Goal: Communication & Community: Answer question/provide support

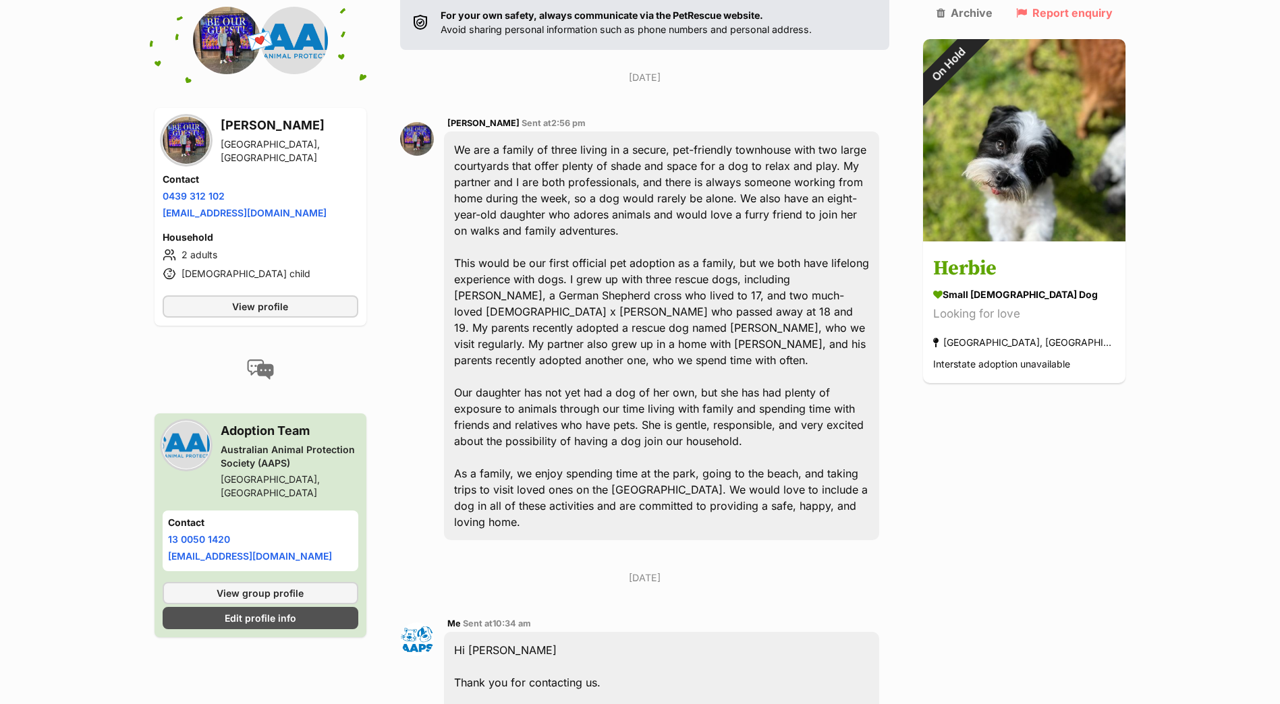
scroll to position [269, 0]
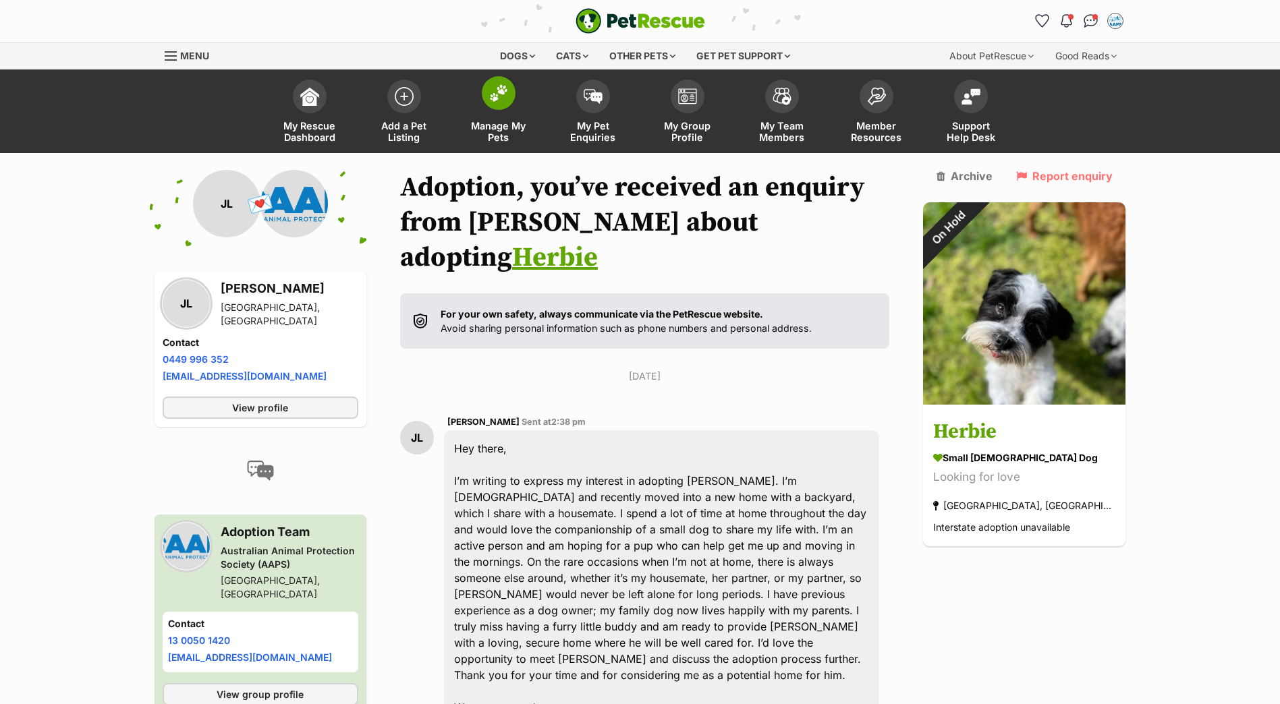
click at [509, 102] on span at bounding box center [499, 93] width 34 height 34
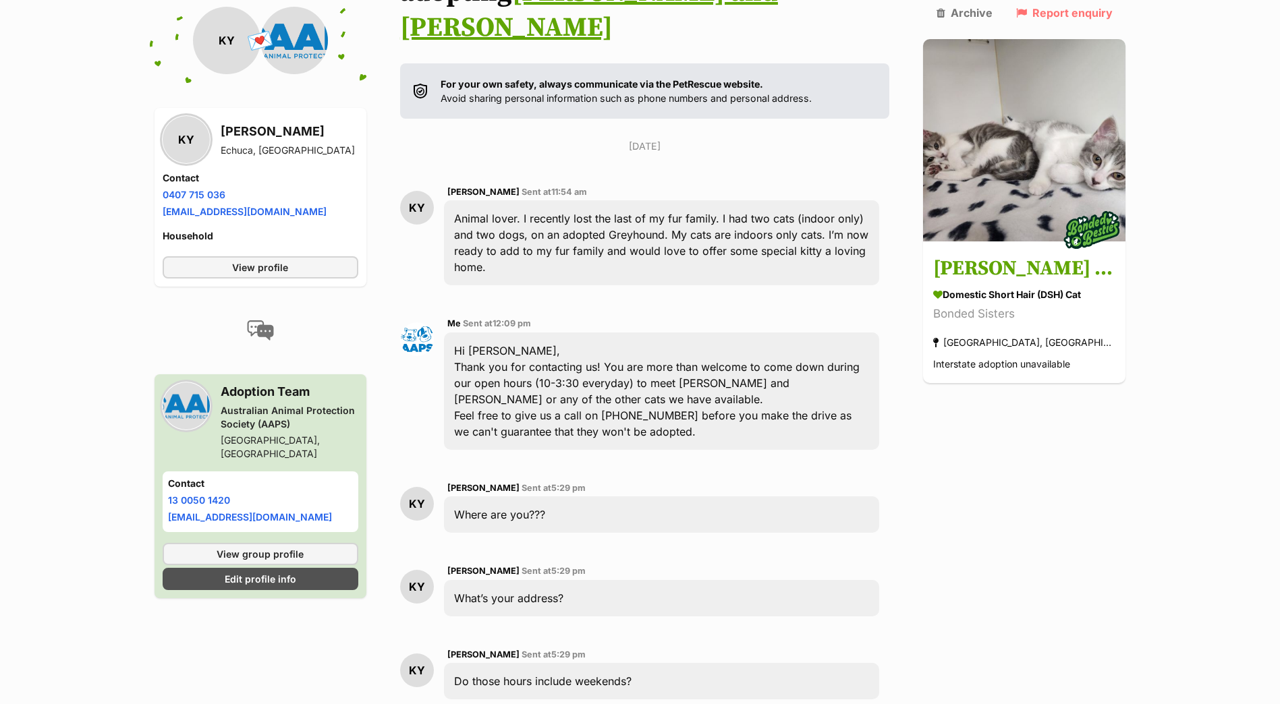
scroll to position [333, 0]
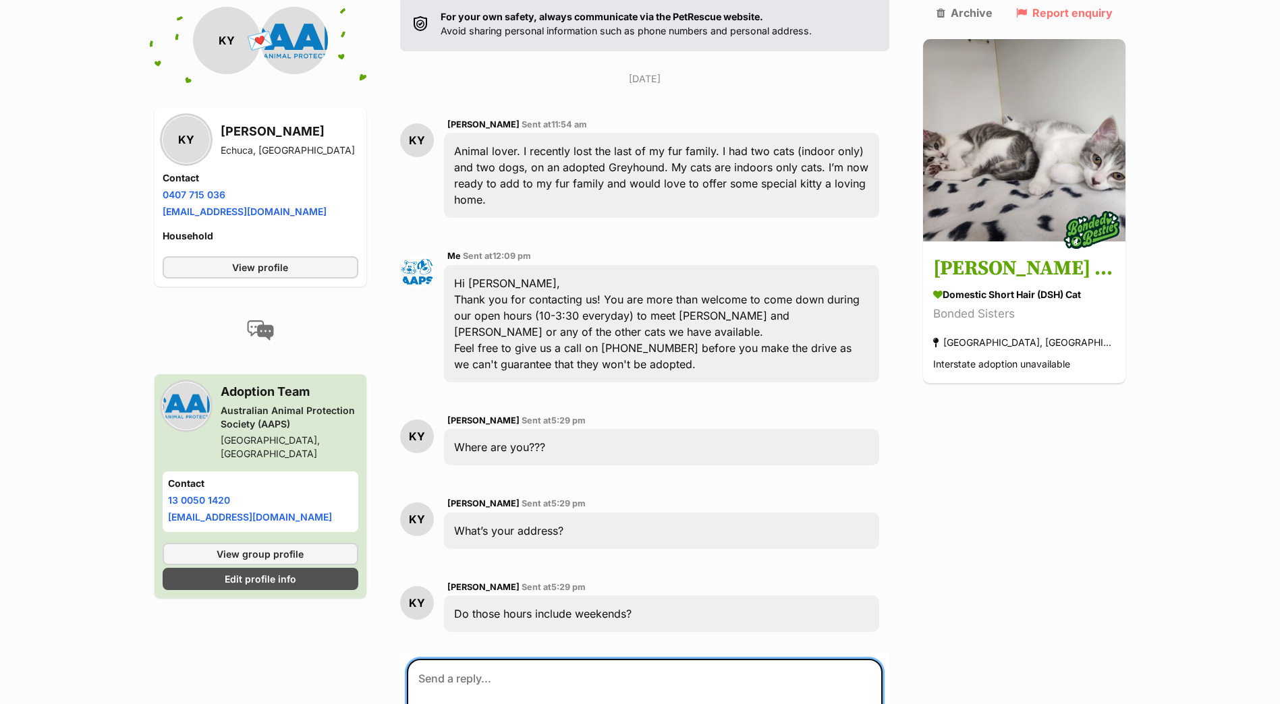
click at [565, 660] on textarea at bounding box center [645, 699] width 476 height 81
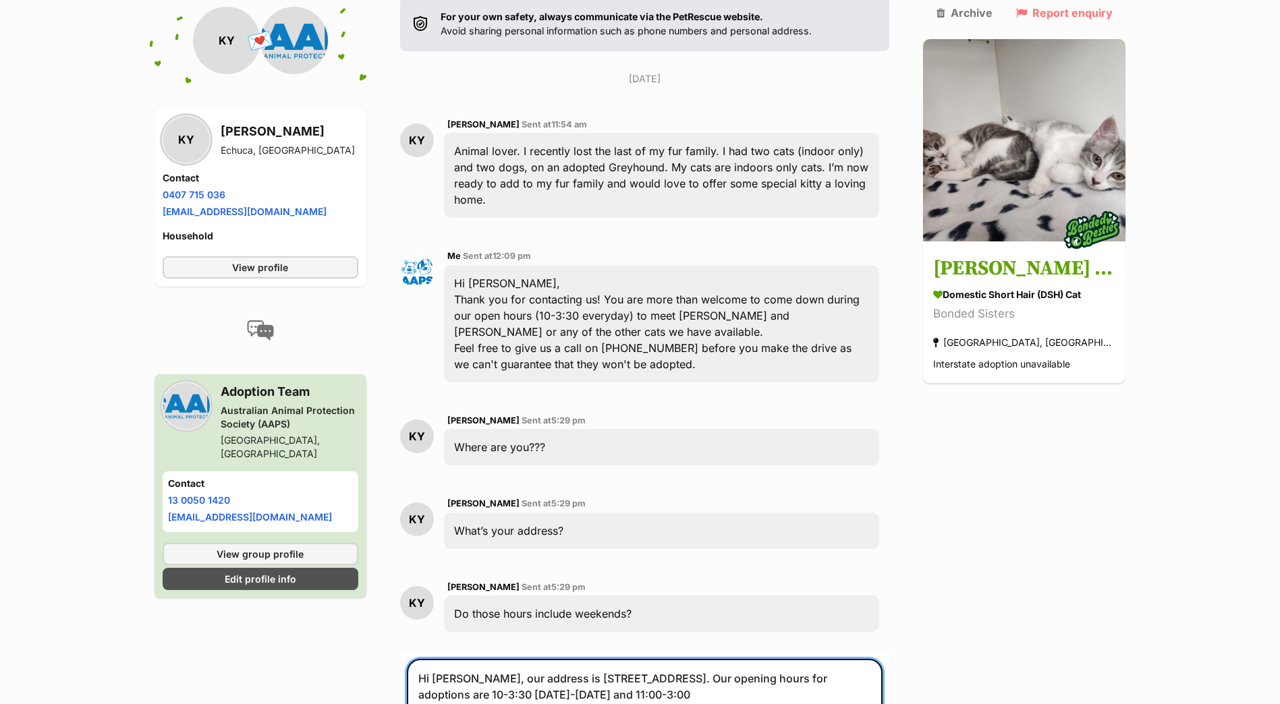
click at [698, 659] on textarea "Hi Karen, our address is 26 Aegean Court Keysborough. Our opening hours for ado…" at bounding box center [645, 699] width 476 height 81
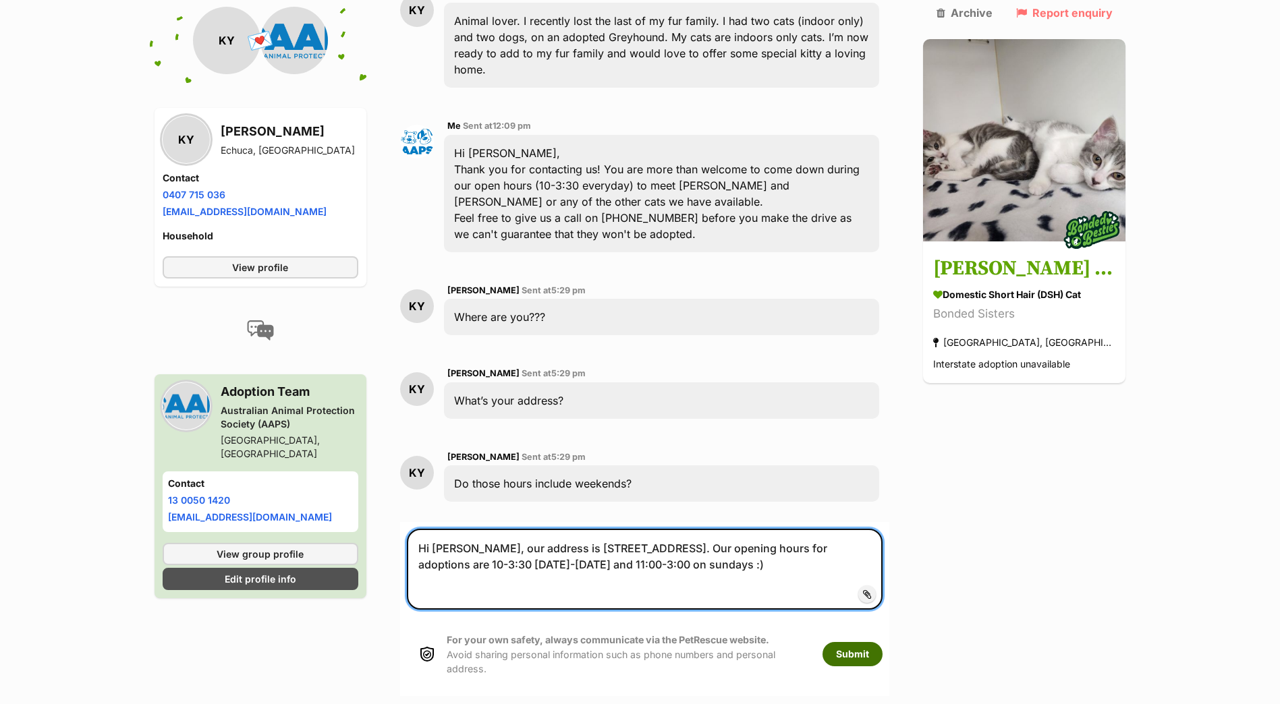
scroll to position [468, 0]
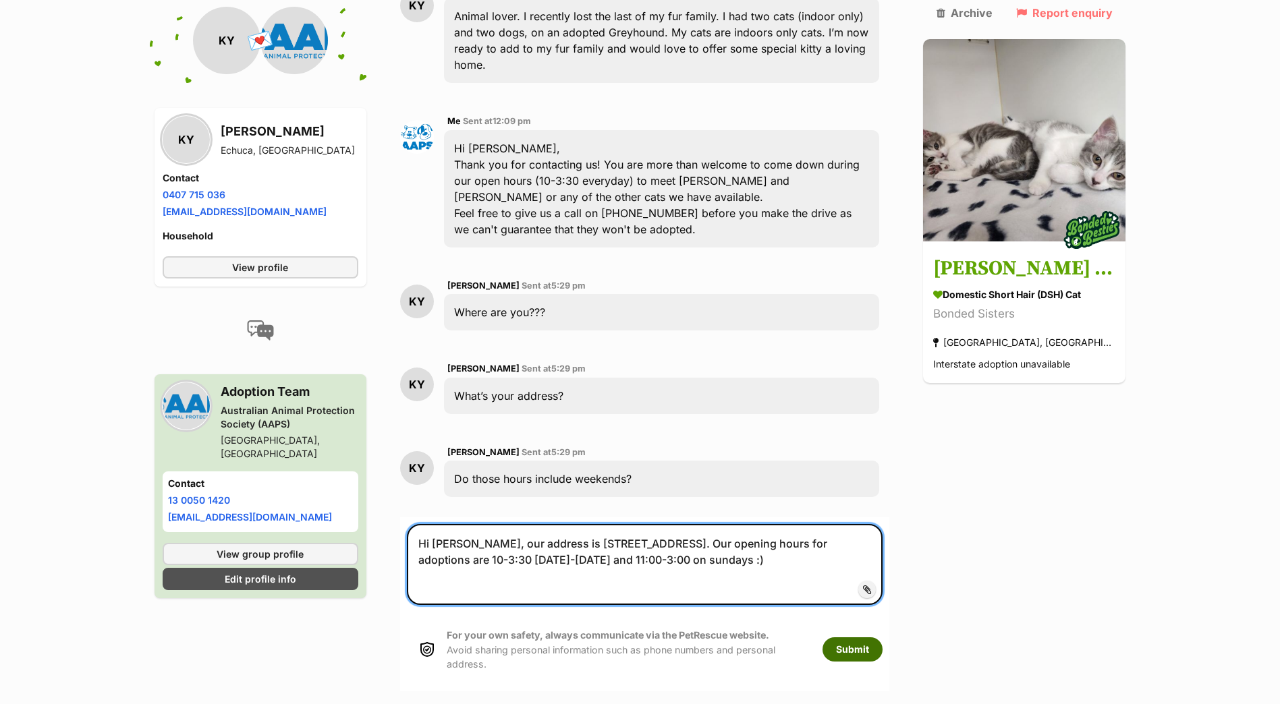
type textarea "Hi Karen, our address is 26 Aegean Court Keysborough. Our opening hours for ado…"
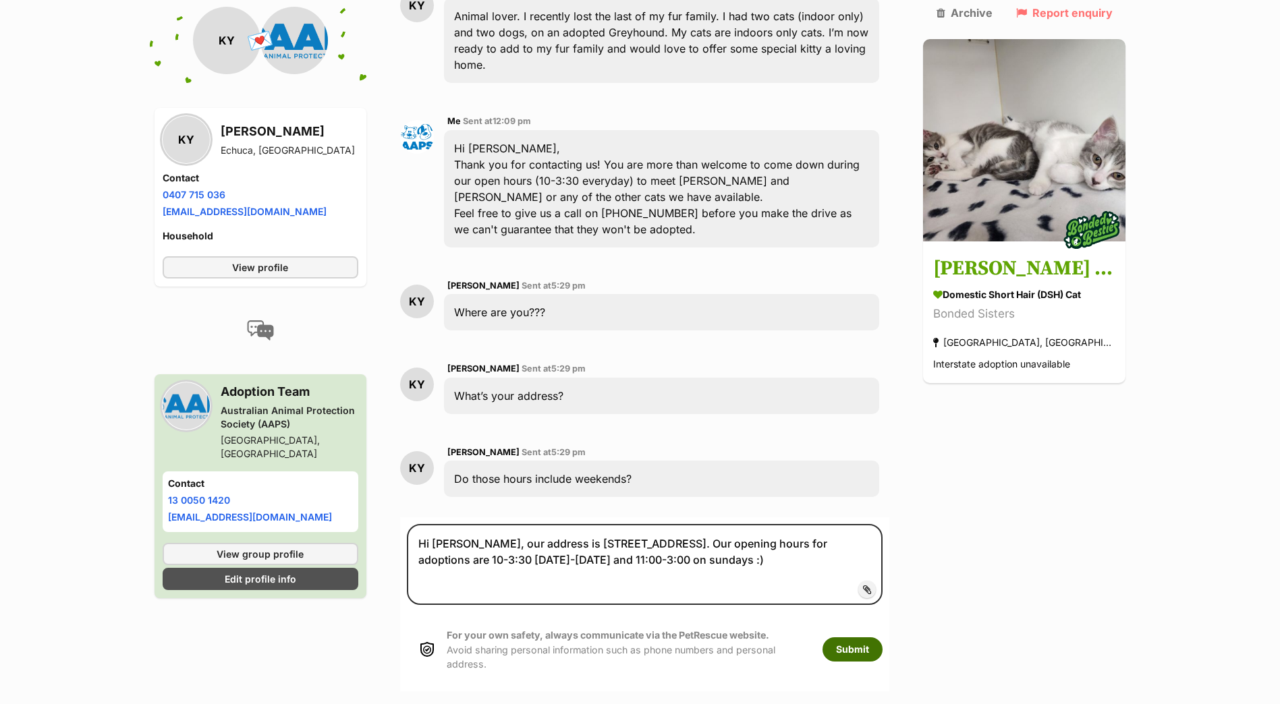
click at [862, 638] on button "Submit" at bounding box center [852, 650] width 60 height 24
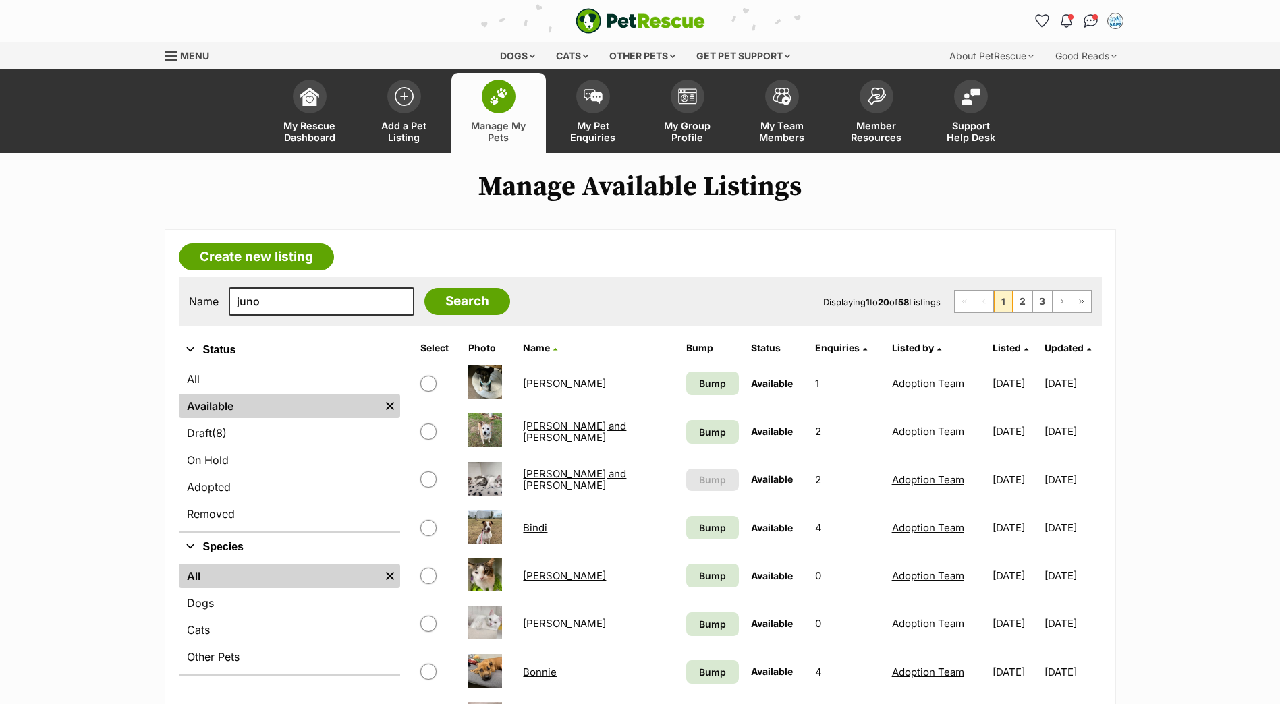
type input "juno"
click at [424, 288] on input "Search" at bounding box center [467, 301] width 86 height 27
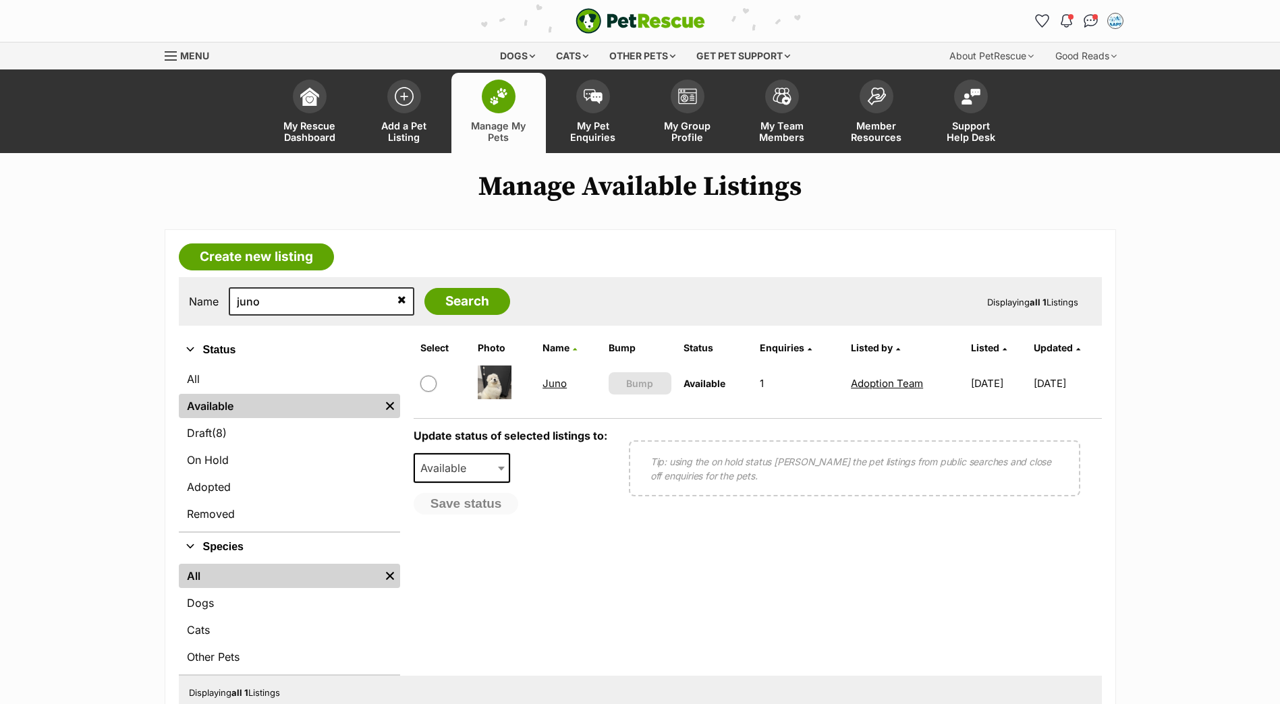
click at [550, 385] on link "Juno" at bounding box center [554, 383] width 24 height 13
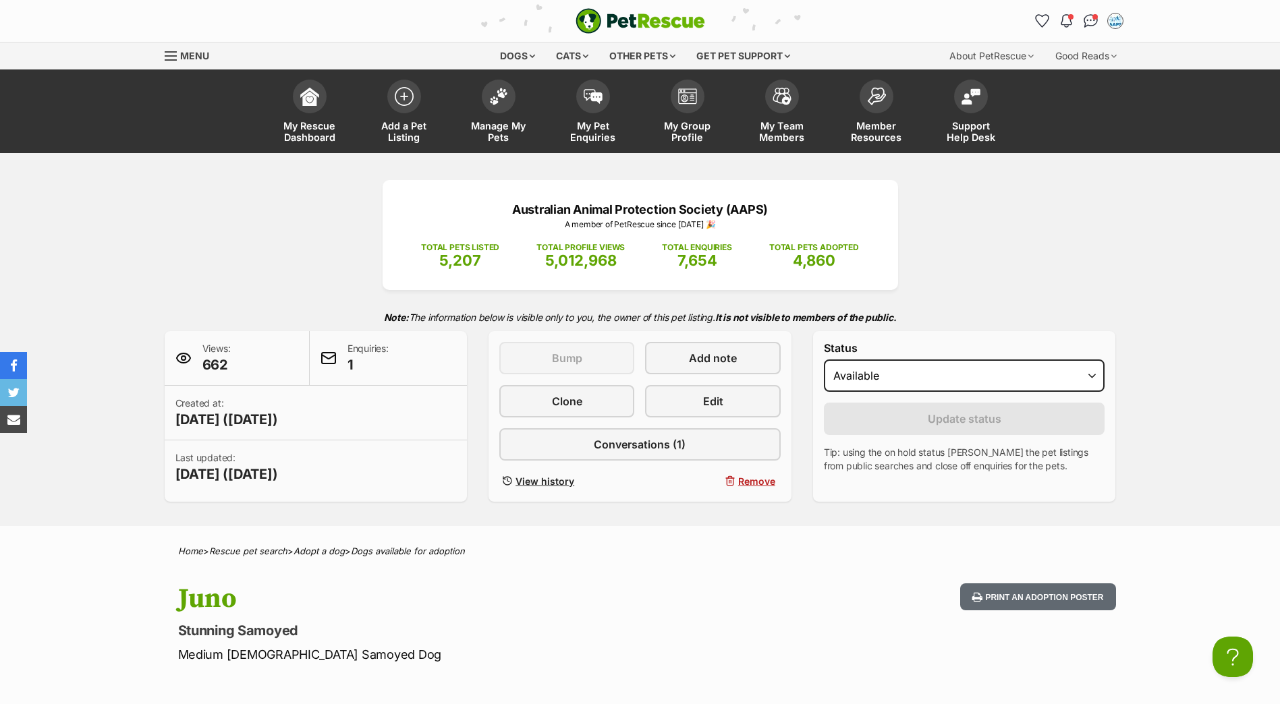
select select "on_hold"
click at [824, 360] on select "Draft - not available as listing has enquires Available On hold Adopted" at bounding box center [964, 376] width 281 height 32
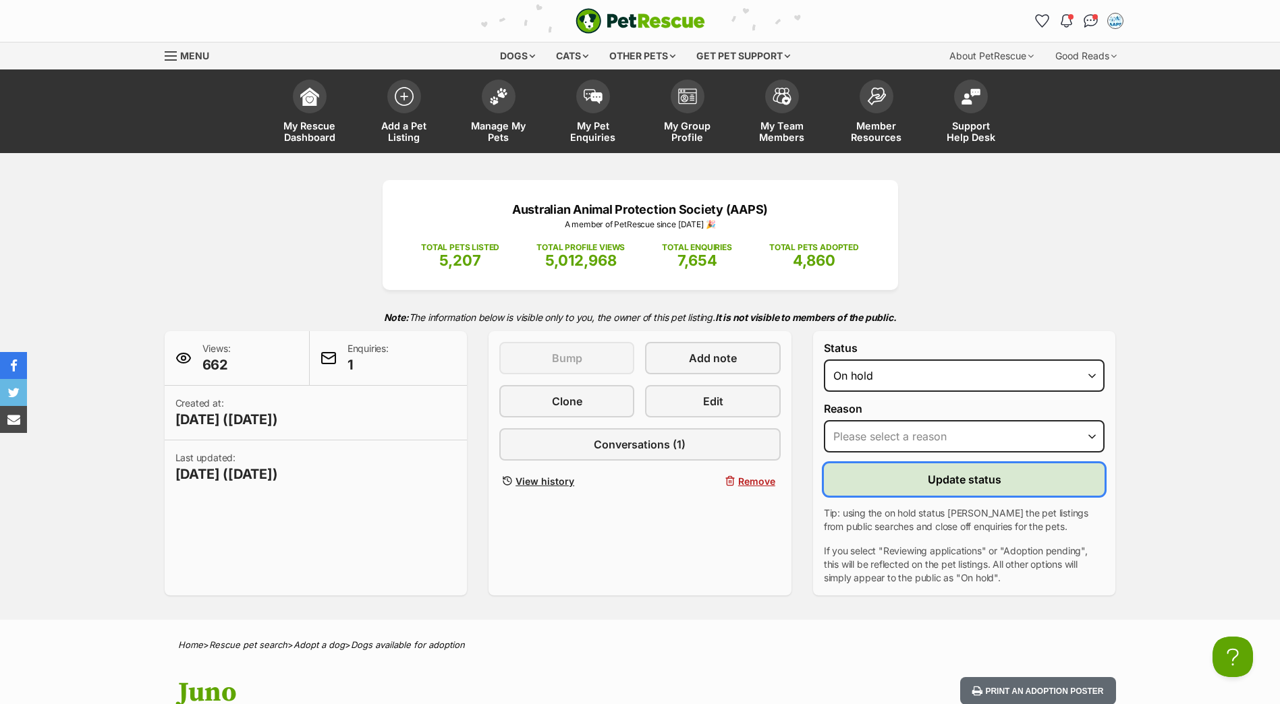
click at [879, 479] on button "Update status" at bounding box center [964, 480] width 281 height 32
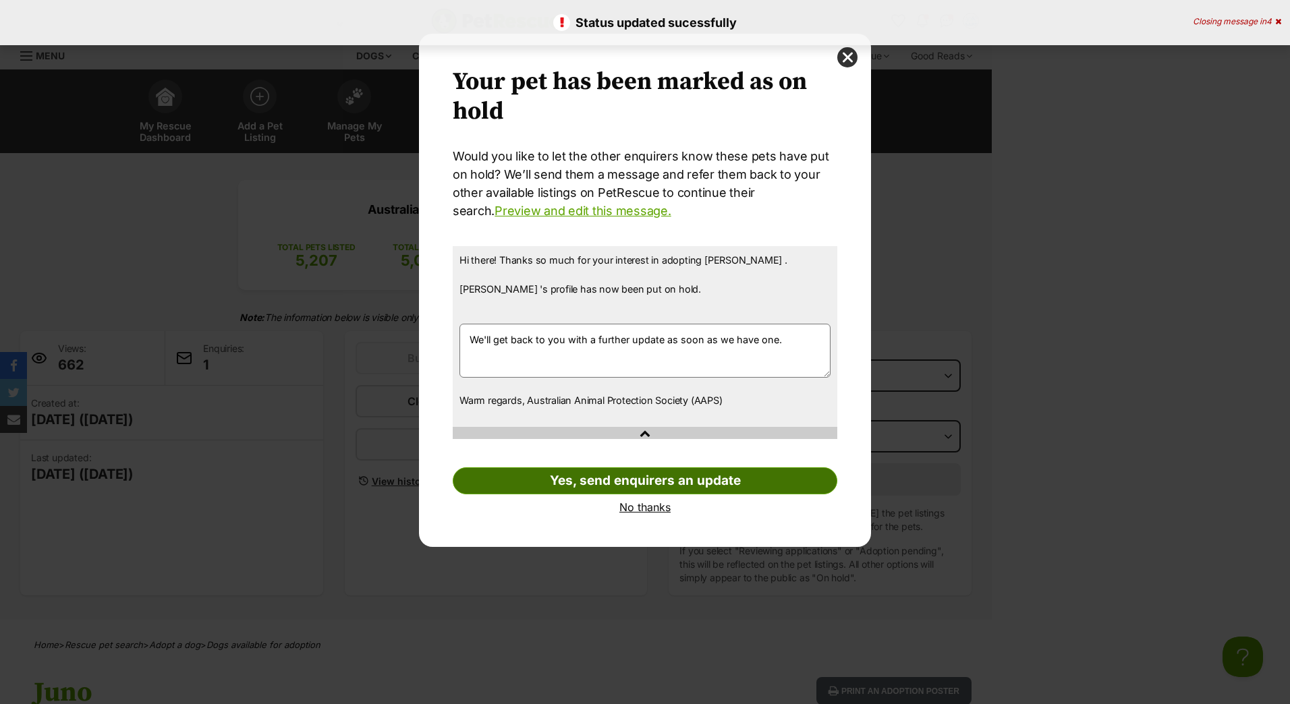
click at [708, 484] on link "Yes, send enquirers an update" at bounding box center [645, 481] width 385 height 27
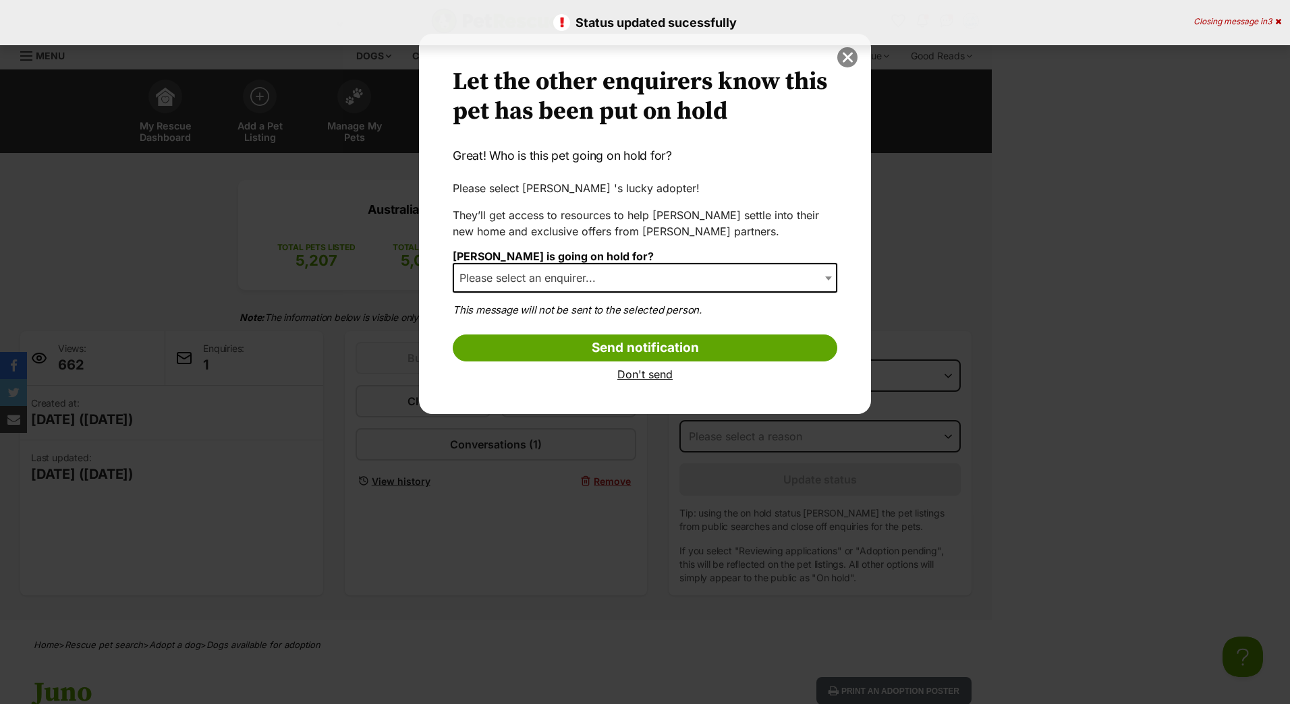
click at [848, 59] on button "close" at bounding box center [847, 57] width 20 height 20
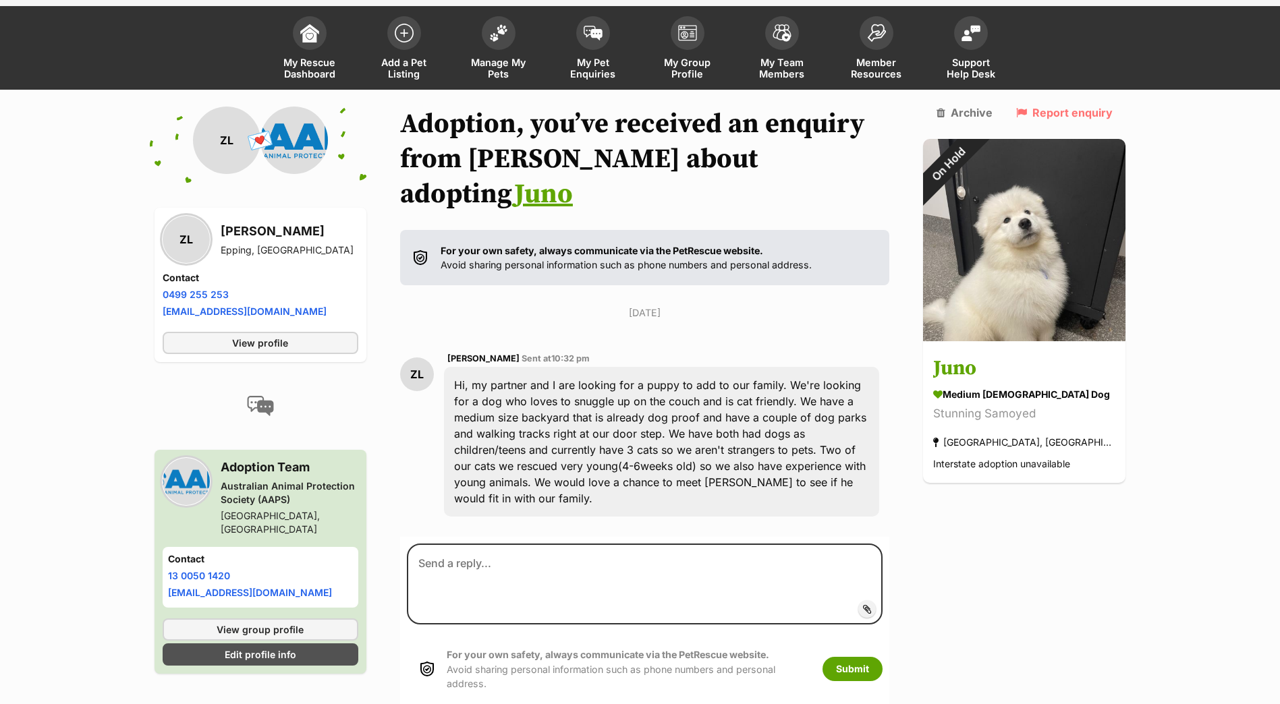
scroll to position [102, 0]
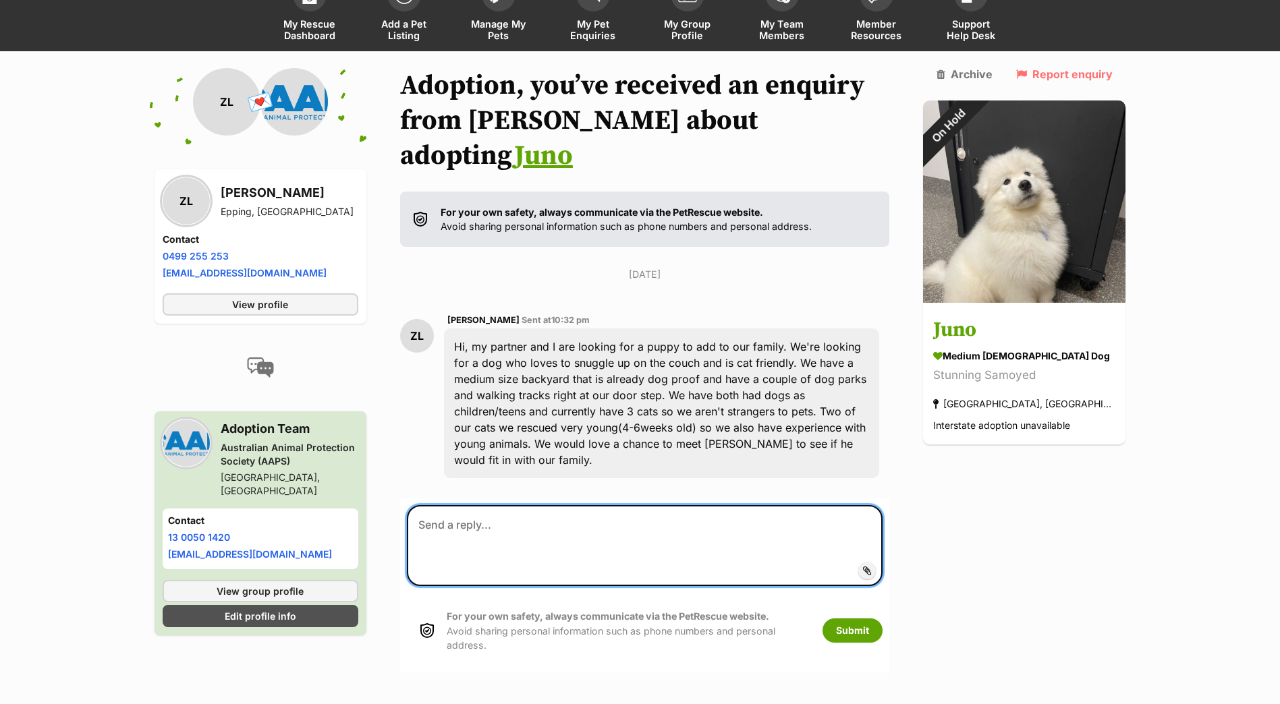
click at [496, 505] on textarea at bounding box center [645, 545] width 476 height 81
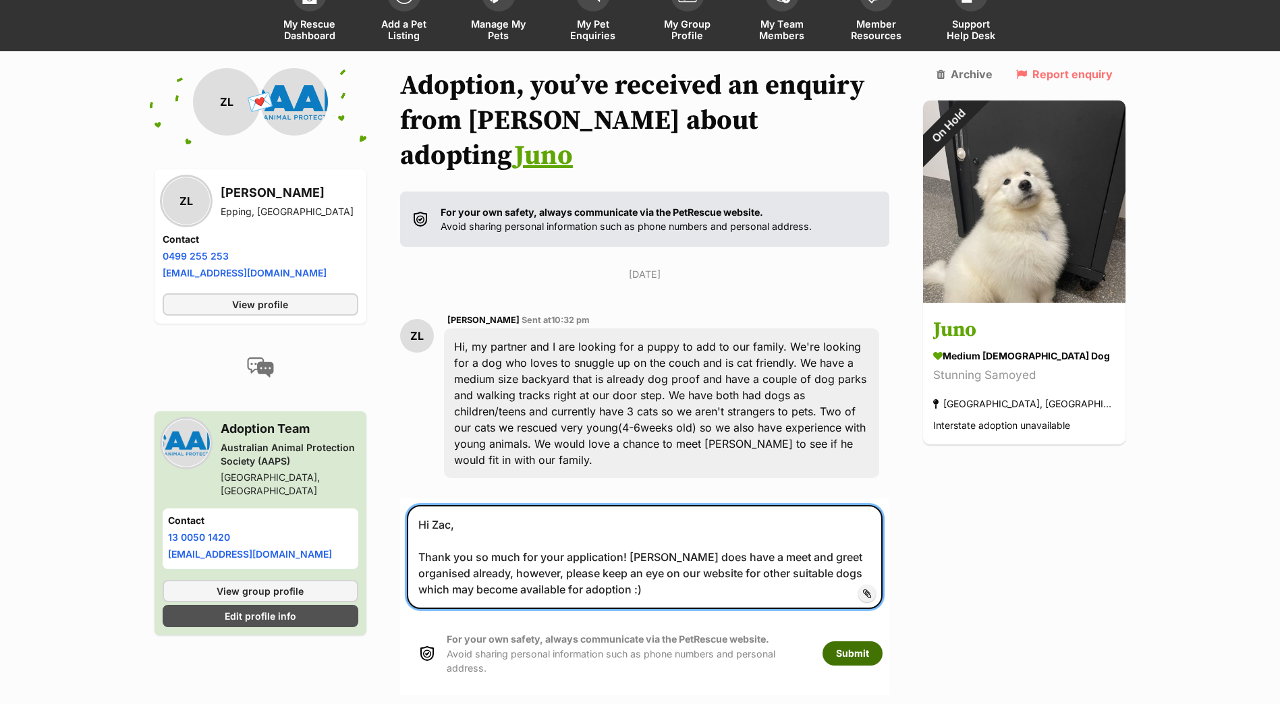
type textarea "Hi Zac, Thank you so much for your application! Juno does have a meet and greet…"
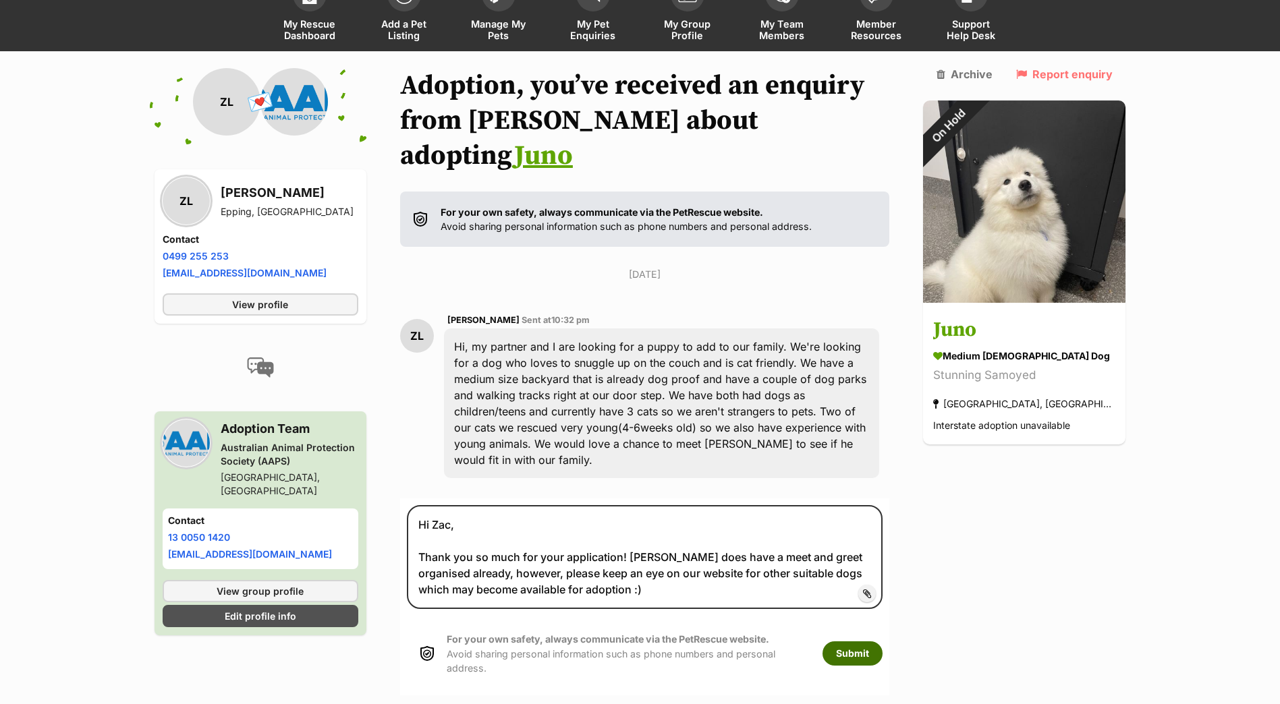
click at [866, 642] on button "Submit" at bounding box center [852, 654] width 60 height 24
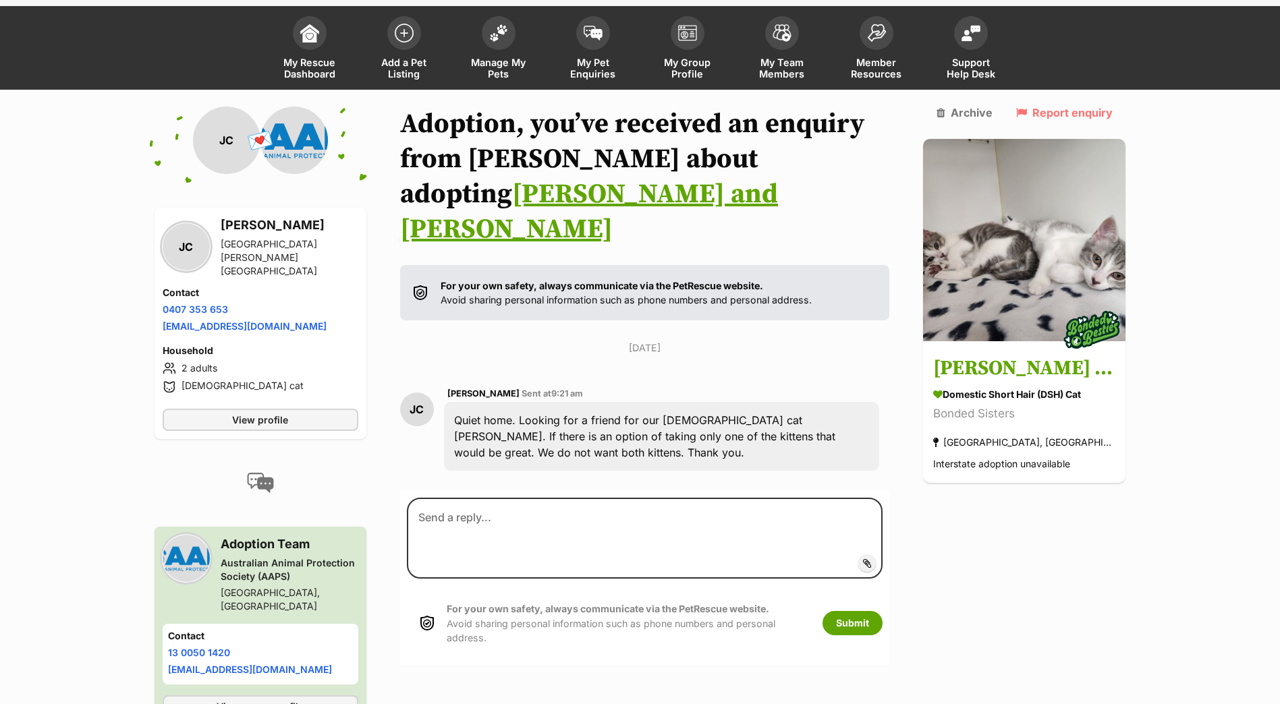
scroll to position [105, 0]
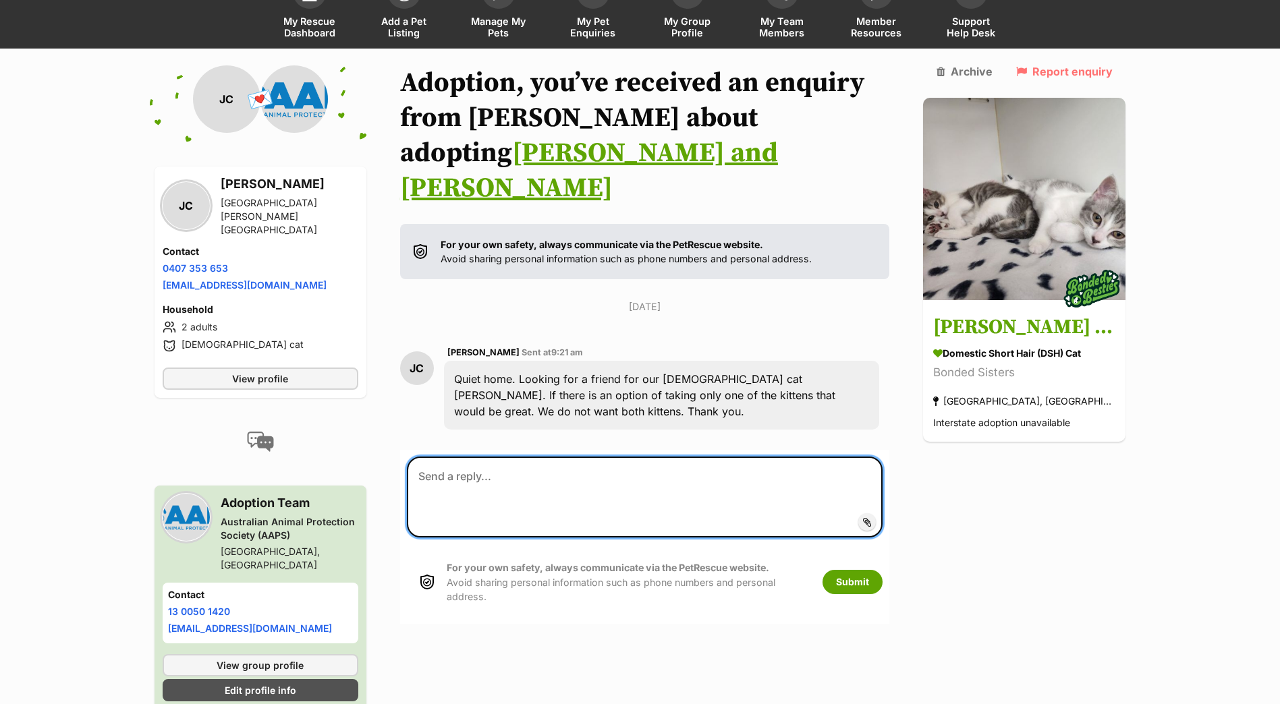
click at [511, 457] on textarea at bounding box center [645, 497] width 476 height 81
drag, startPoint x: 512, startPoint y: 439, endPoint x: 519, endPoint y: 439, distance: 6.8
click at [519, 457] on textarea "Hi [PERSON_NAME]," at bounding box center [645, 497] width 476 height 81
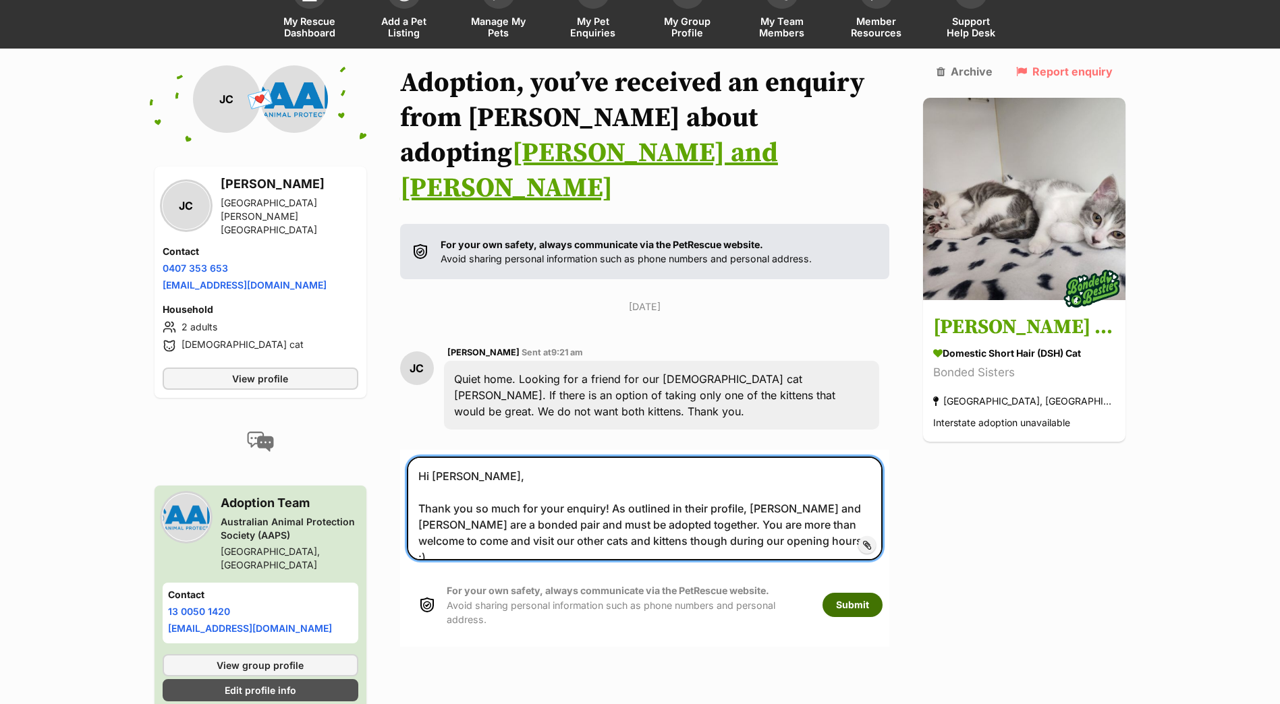
type textarea "Hi [PERSON_NAME], Thank you so much for your enquiry! As outlined in their prof…"
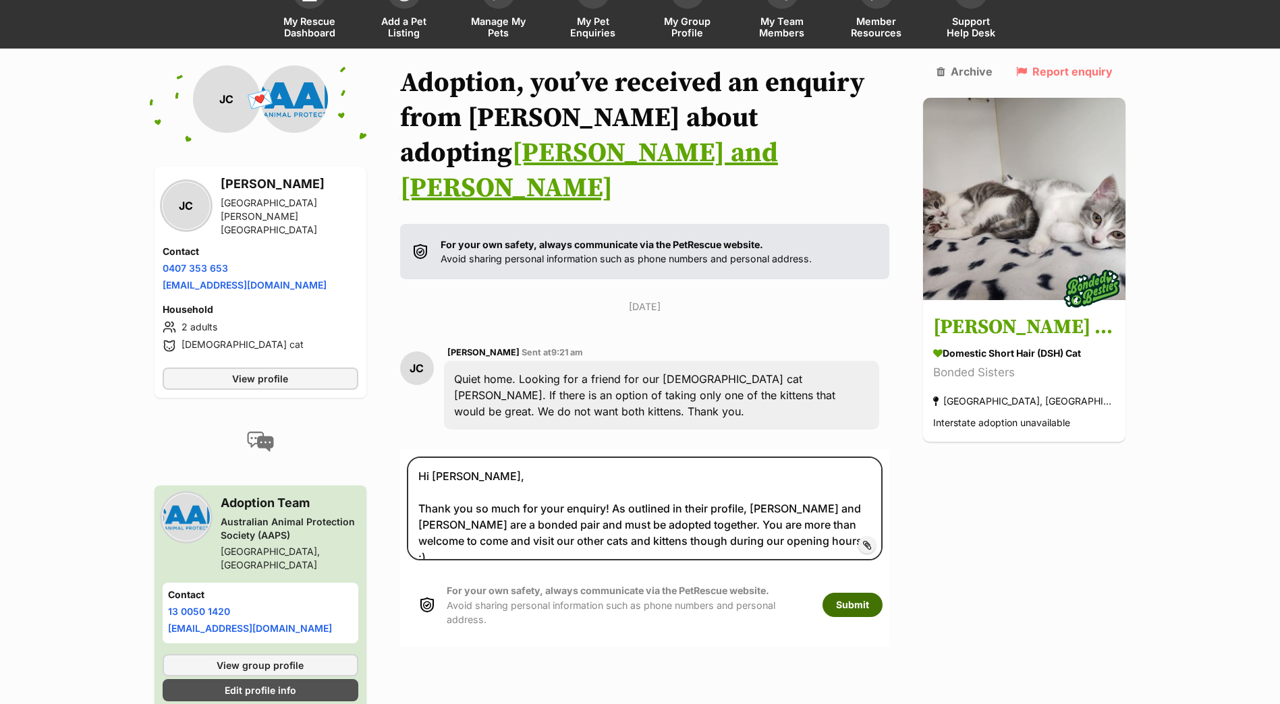
click at [883, 593] on button "Submit" at bounding box center [852, 605] width 60 height 24
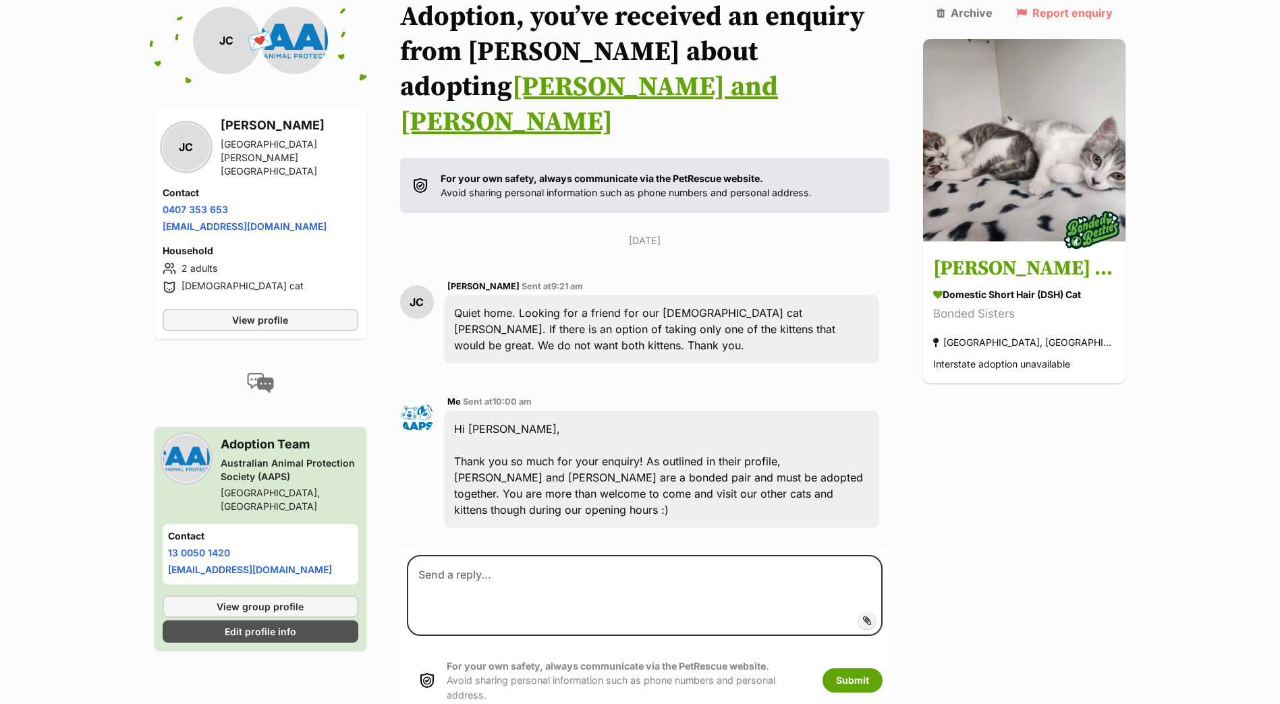
scroll to position [237, 0]
